Goal: Task Accomplishment & Management: Complete application form

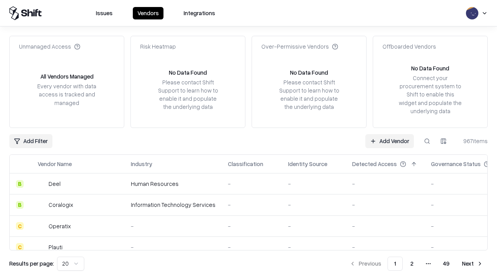
click at [390, 141] on link "Add Vendor" at bounding box center [390, 141] width 49 height 14
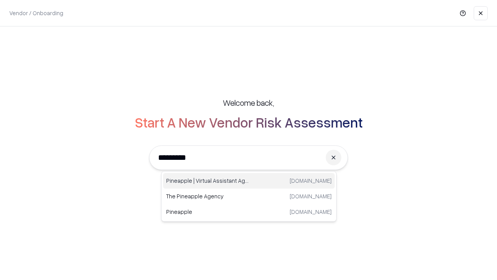
click at [249, 181] on div "Pineapple | Virtual Assistant Agency [DOMAIN_NAME]" at bounding box center [249, 181] width 172 height 16
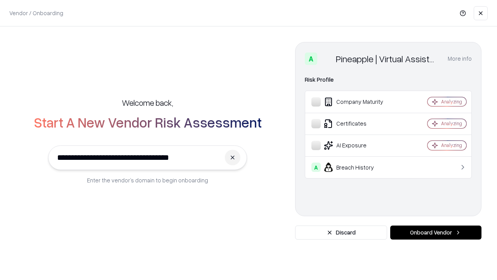
type input "**********"
click at [436, 232] on button "Onboard Vendor" at bounding box center [435, 232] width 91 height 14
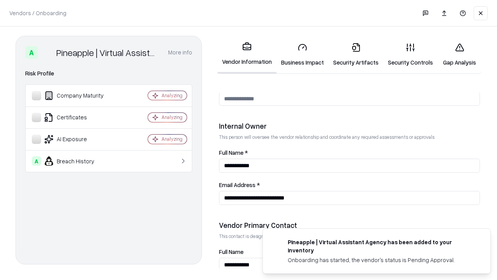
scroll to position [402, 0]
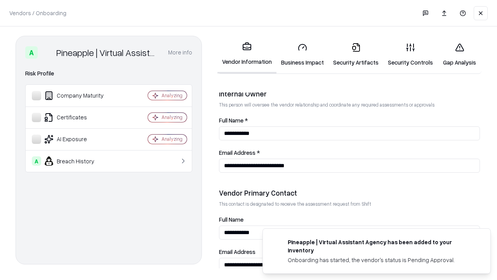
click at [303, 54] on link "Business Impact" at bounding box center [303, 55] width 52 height 36
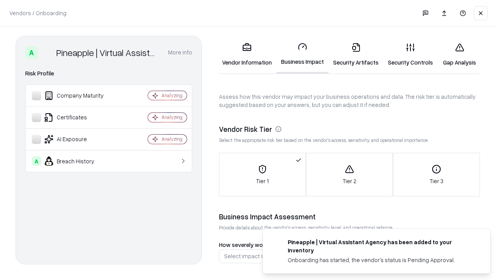
click at [356, 54] on link "Security Artifacts" at bounding box center [356, 55] width 55 height 36
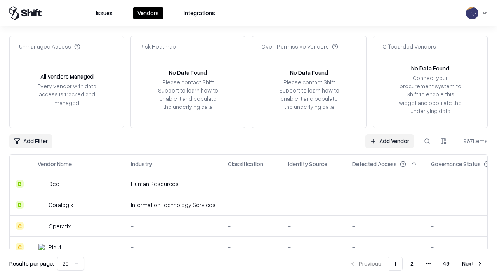
click at [390, 141] on link "Add Vendor" at bounding box center [390, 141] width 49 height 14
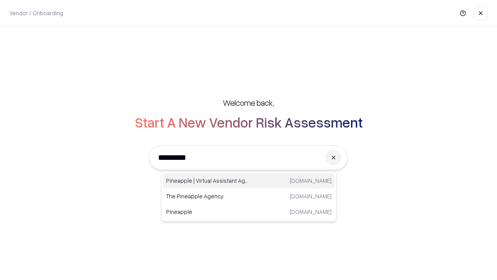
click at [249, 181] on div "Pineapple | Virtual Assistant Agency [DOMAIN_NAME]" at bounding box center [249, 181] width 172 height 16
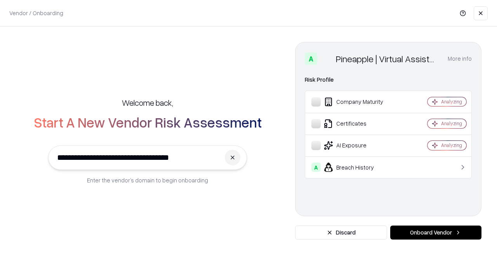
type input "**********"
click at [436, 232] on button "Onboard Vendor" at bounding box center [435, 232] width 91 height 14
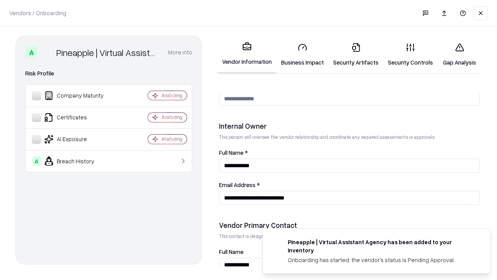
scroll to position [402, 0]
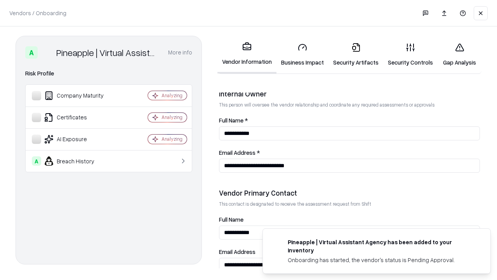
click at [460, 54] on link "Gap Analysis" at bounding box center [460, 55] width 44 height 36
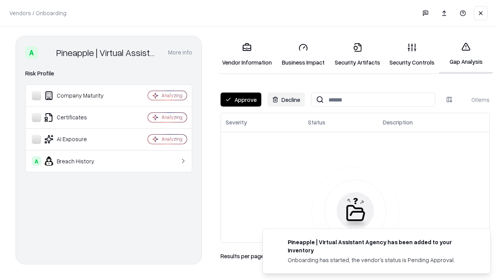
click at [241, 99] on button "Approve" at bounding box center [241, 99] width 41 height 14
